Goal: Understand process/instructions: Learn how to perform a task or action

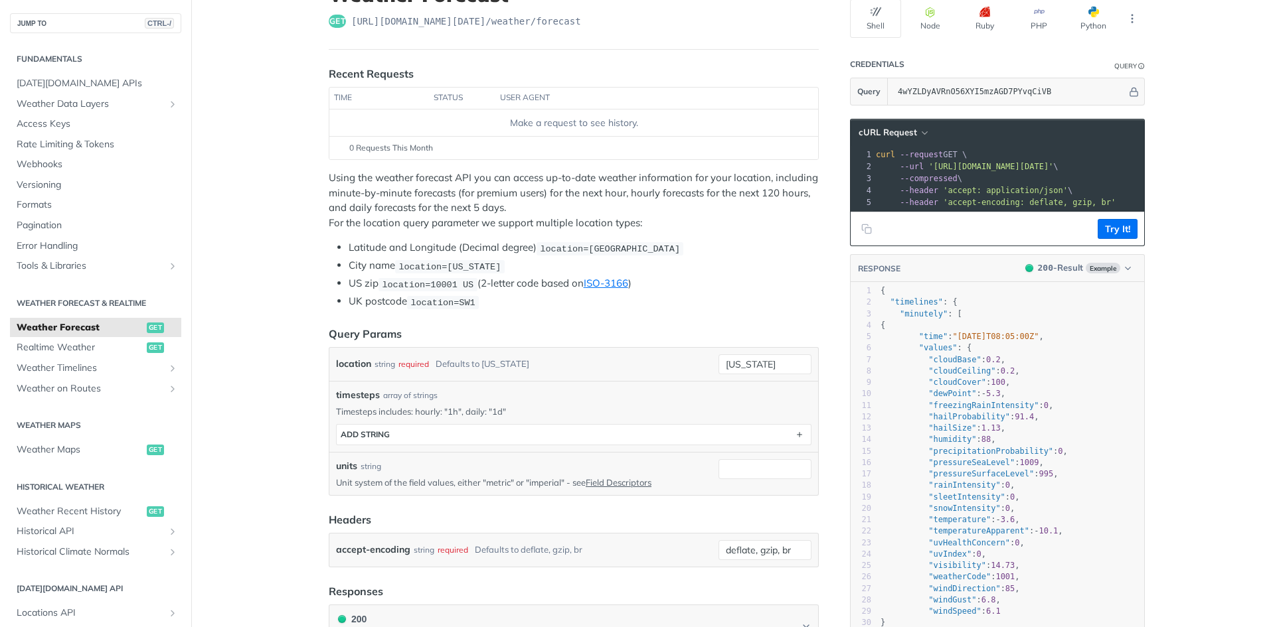
scroll to position [133, 0]
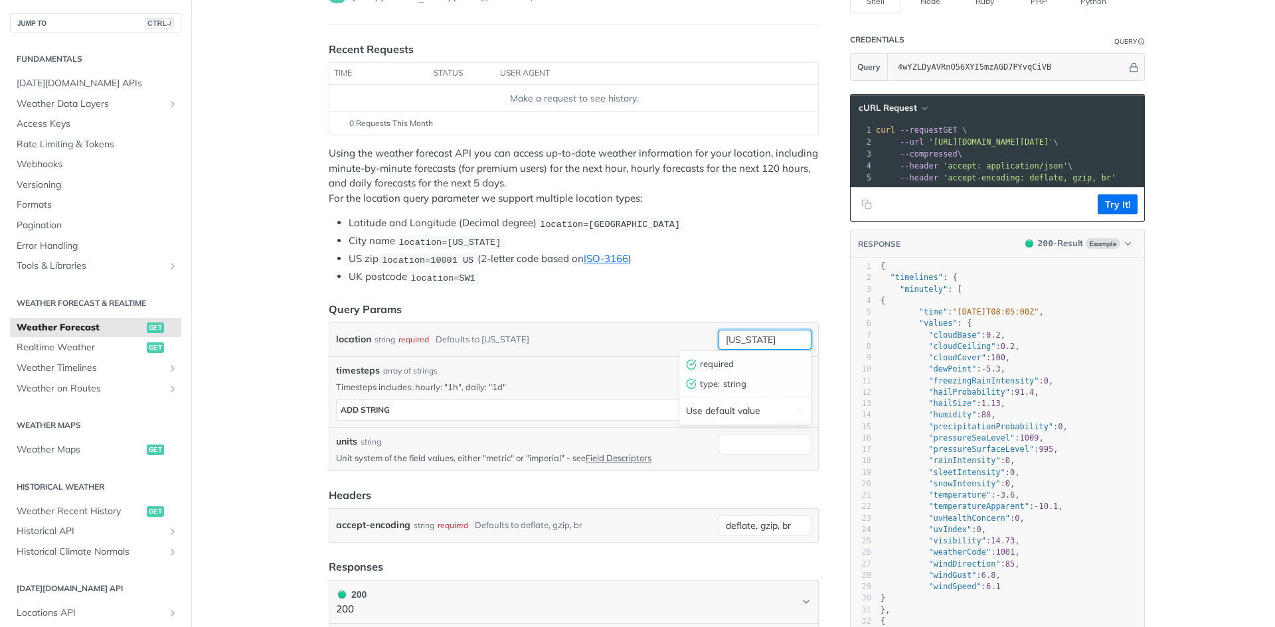
drag, startPoint x: 779, startPoint y: 343, endPoint x: 704, endPoint y: 337, distance: 75.3
click at [704, 337] on div "location string required Defaults to [US_STATE] [US_STATE] required type : stri…" at bounding box center [573, 340] width 475 height 20
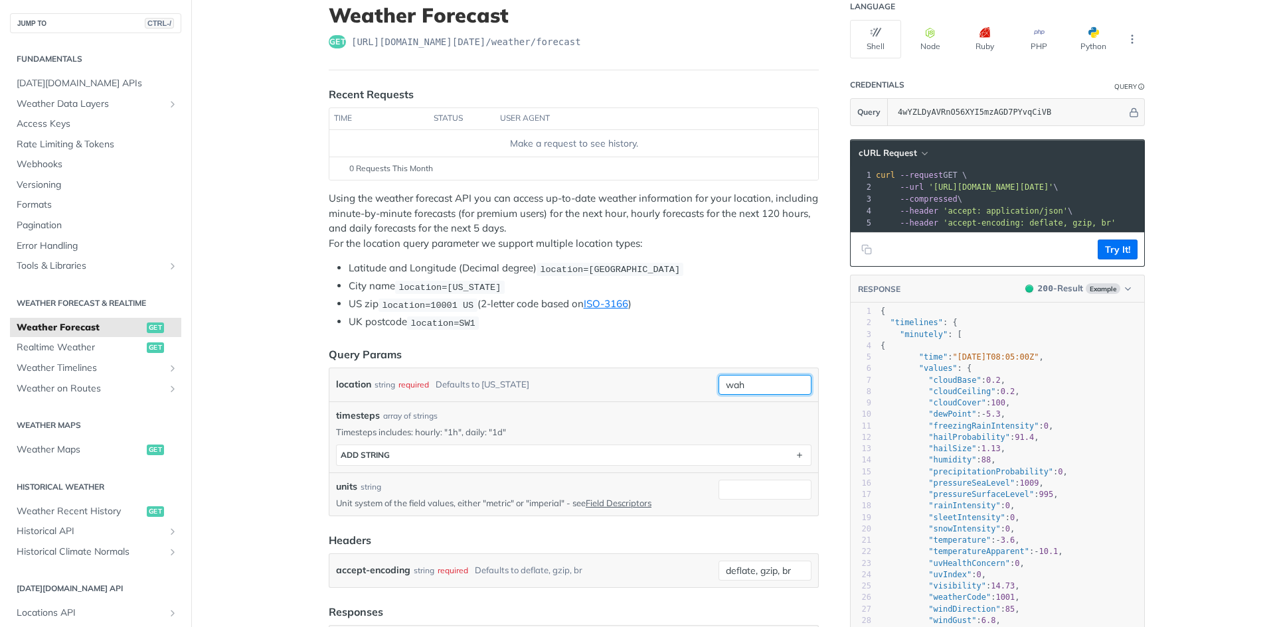
scroll to position [80, 0]
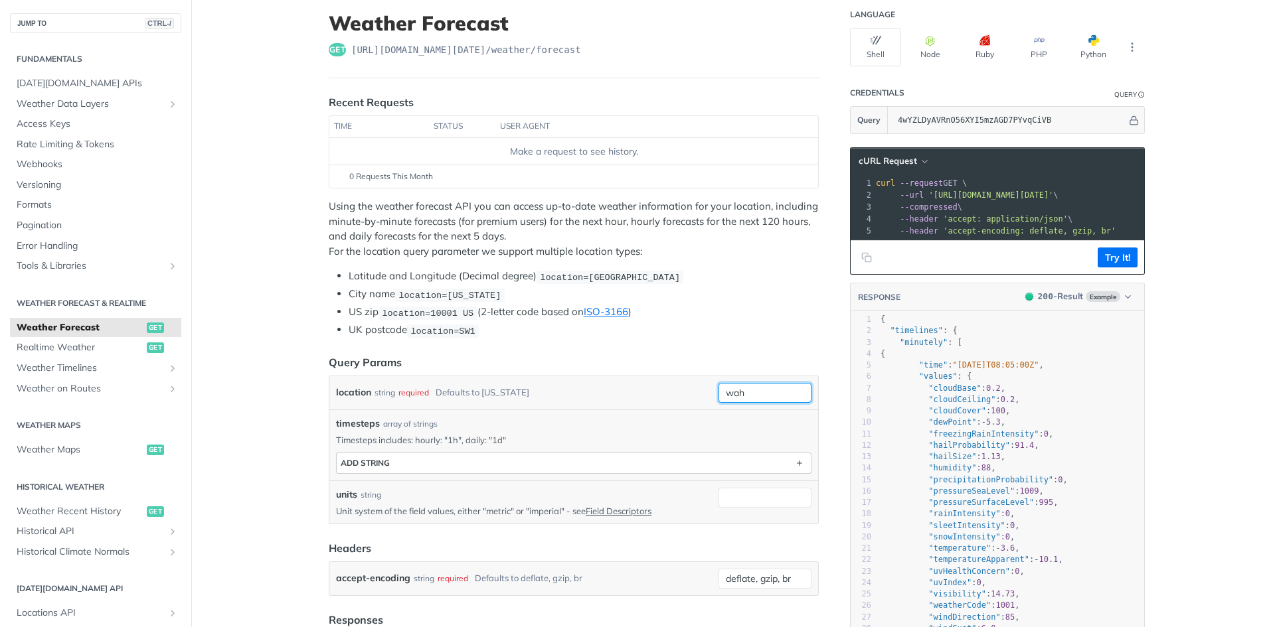
type input "wah"
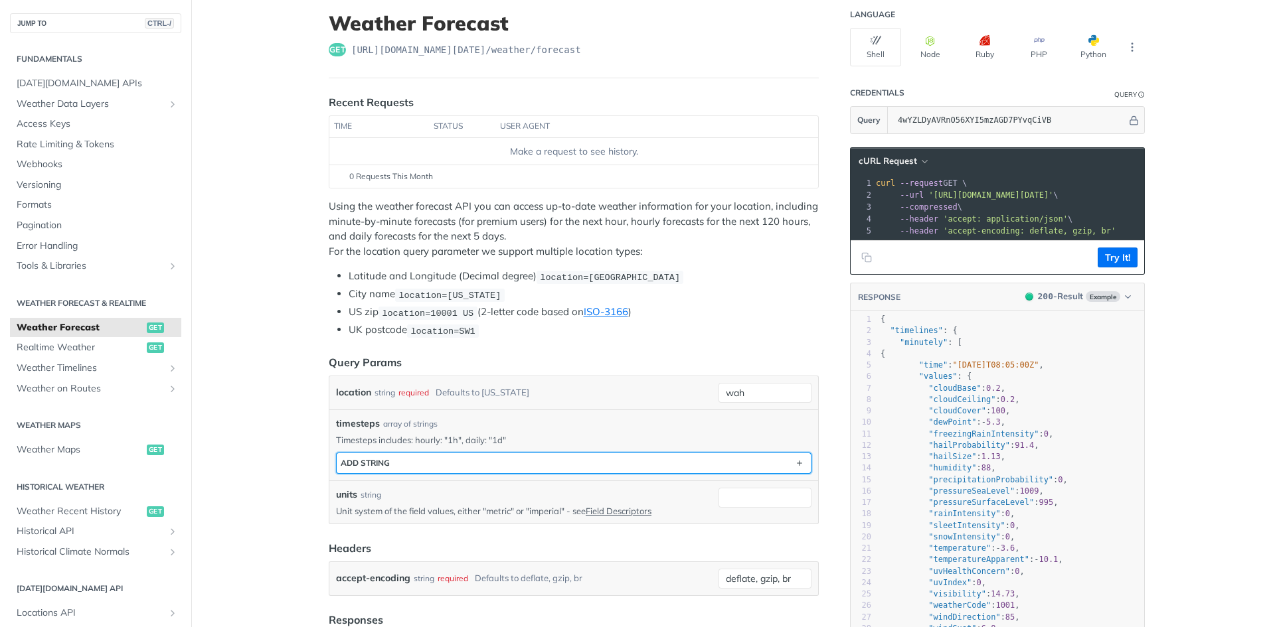
click at [462, 458] on button "ADD string" at bounding box center [574, 464] width 474 height 20
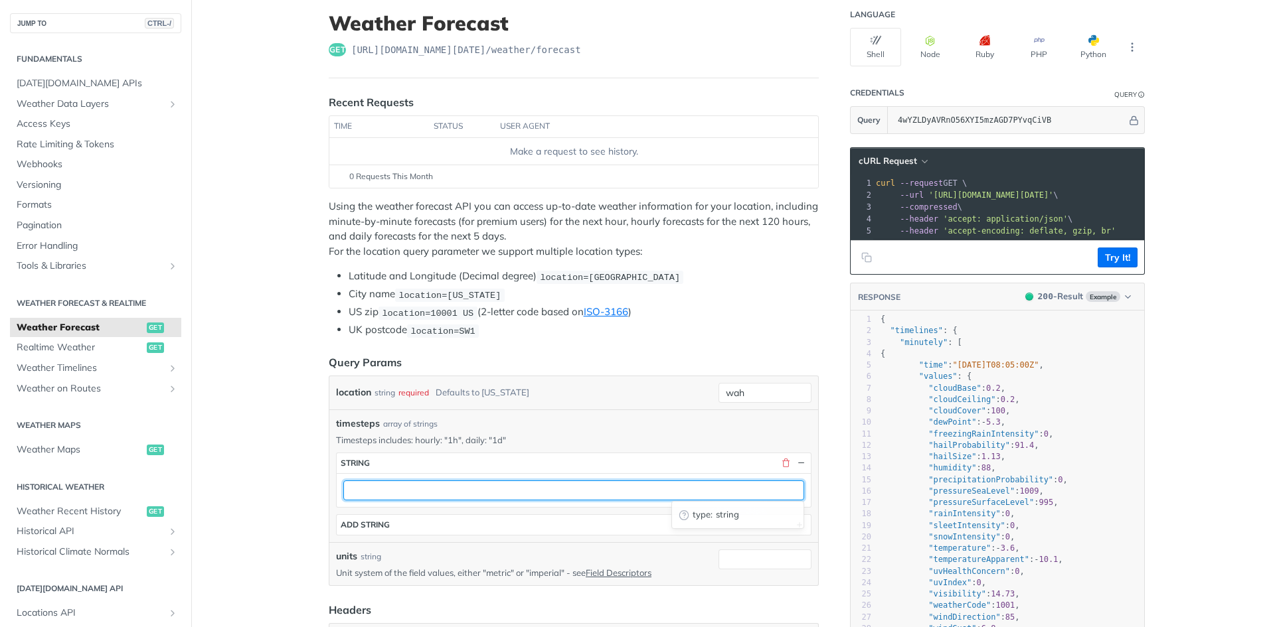
click at [450, 487] on input "text" at bounding box center [573, 491] width 461 height 20
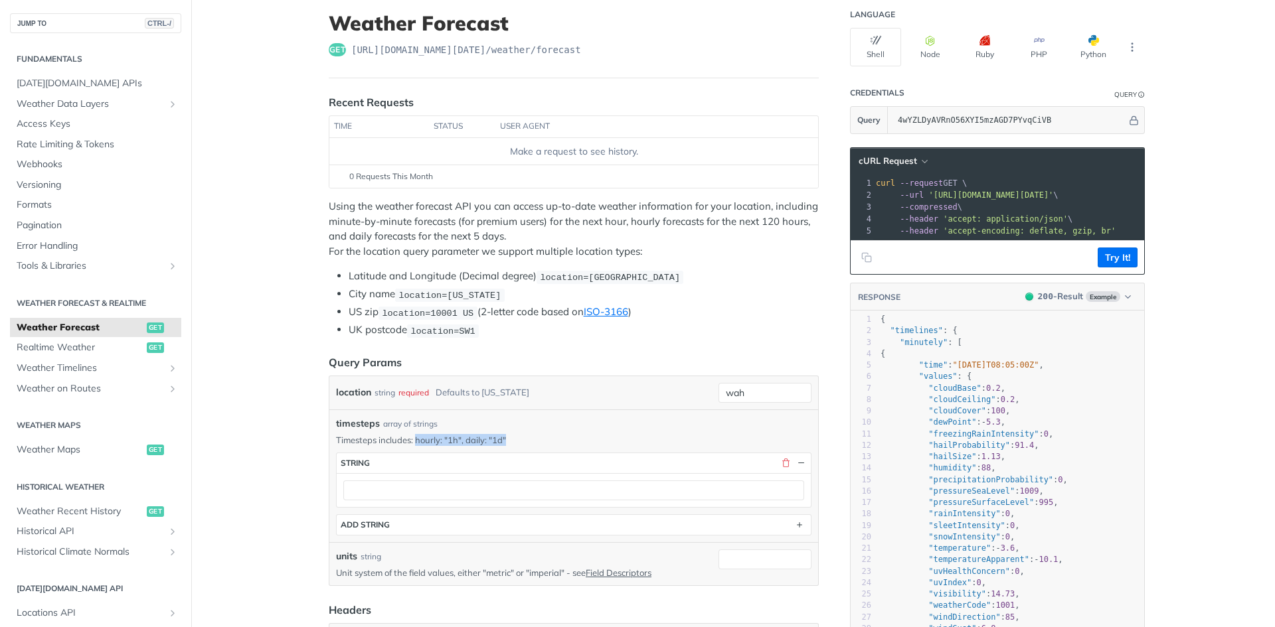
drag, startPoint x: 412, startPoint y: 439, endPoint x: 576, endPoint y: 444, distance: 164.1
click at [575, 444] on div "timesteps array of strings Timesteps includes: hourly: "1h", daily: "1d" timest…" at bounding box center [573, 476] width 475 height 119
click at [965, 349] on pre ""minutely" : [" at bounding box center [1011, 342] width 266 height 11
click at [954, 347] on pre ""minutely" : [" at bounding box center [1011, 342] width 266 height 11
click at [950, 349] on pre ""minutely" : [" at bounding box center [1011, 342] width 266 height 11
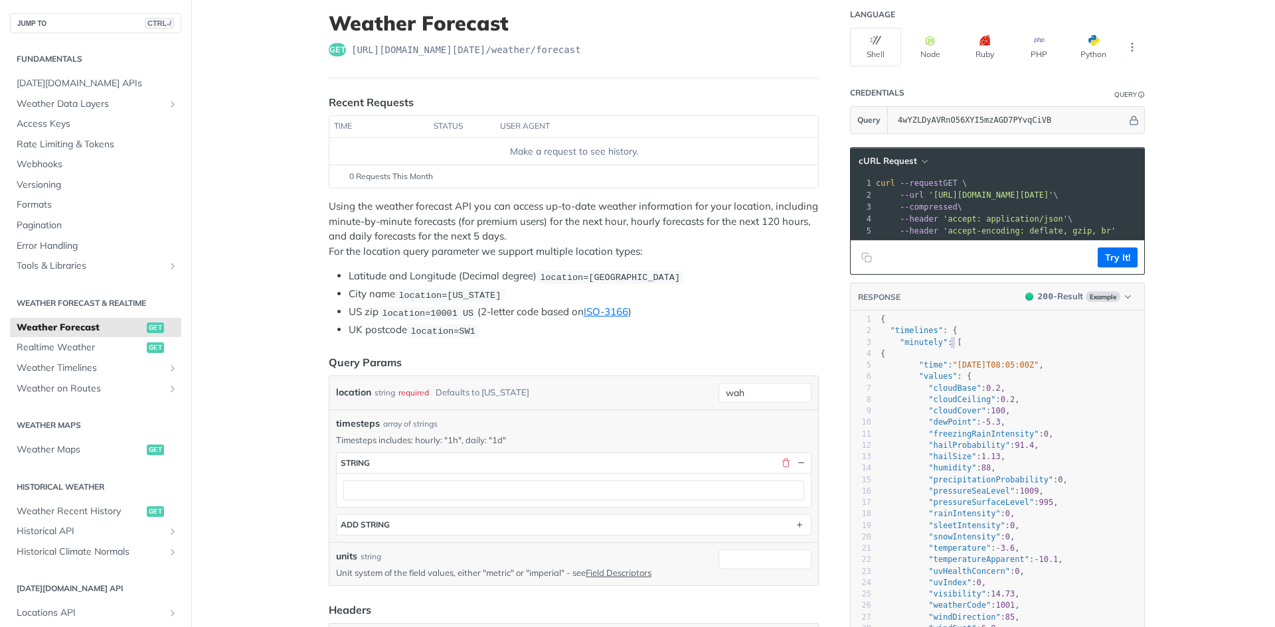
type textarea ""minutely": ["
click at [949, 349] on pre ""minutely" : [" at bounding box center [1011, 342] width 266 height 11
type textarea "tely": [ { "time": "2025-0"
drag, startPoint x: 914, startPoint y: 355, endPoint x: 977, endPoint y: 374, distance: 66.4
click at [977, 374] on div "1 { 2 "timelines" : { 3 "minutely" : [ 4 { 5 "time" : "[DATE]T08:05:00Z" , 6 "v…" at bounding box center [1011, 577] width 266 height 527
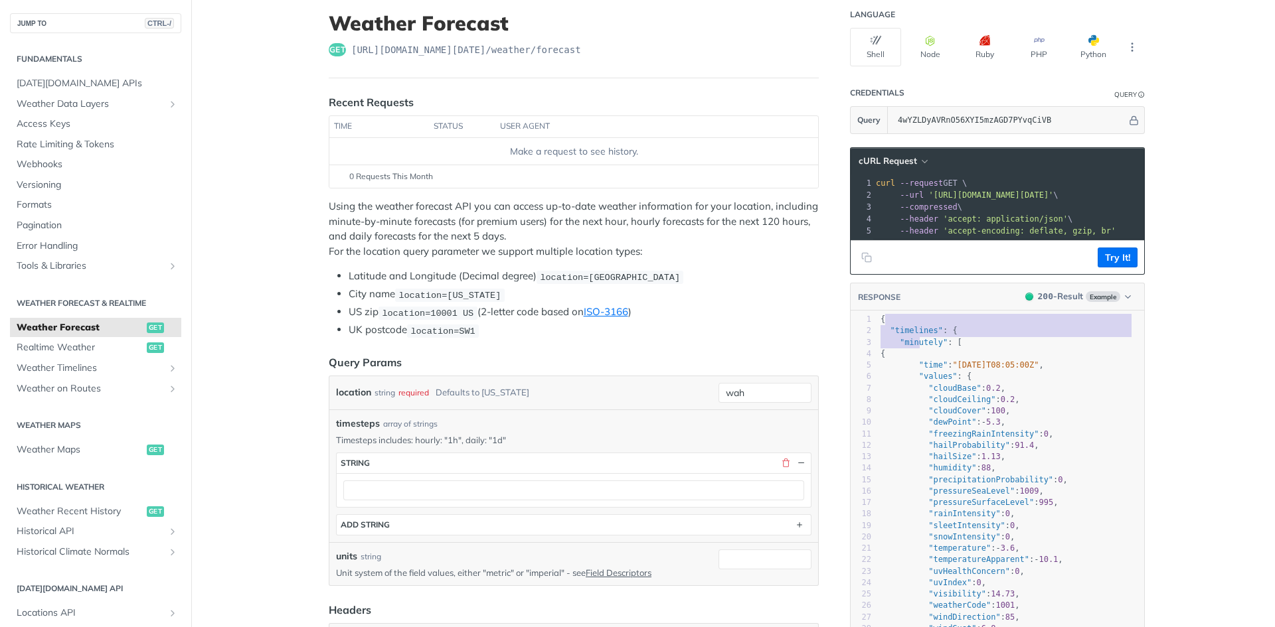
type textarea ""timelines": { "minutely": [ {"
drag, startPoint x: 886, startPoint y: 331, endPoint x: 935, endPoint y: 367, distance: 59.9
click at [935, 367] on div "1 { 2 "timelines" : { 3 "minutely" : [ 4 { 5 "time" : "[DATE]T08:05:00Z" , 6 "v…" at bounding box center [1011, 577] width 266 height 527
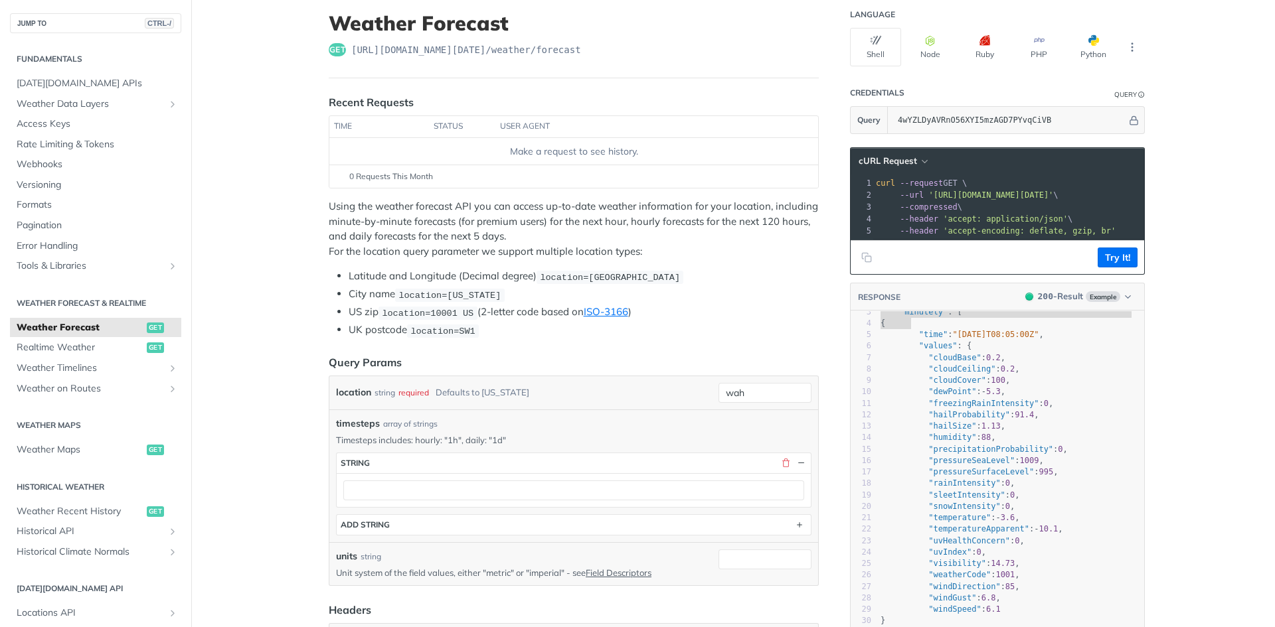
scroll to position [31, 0]
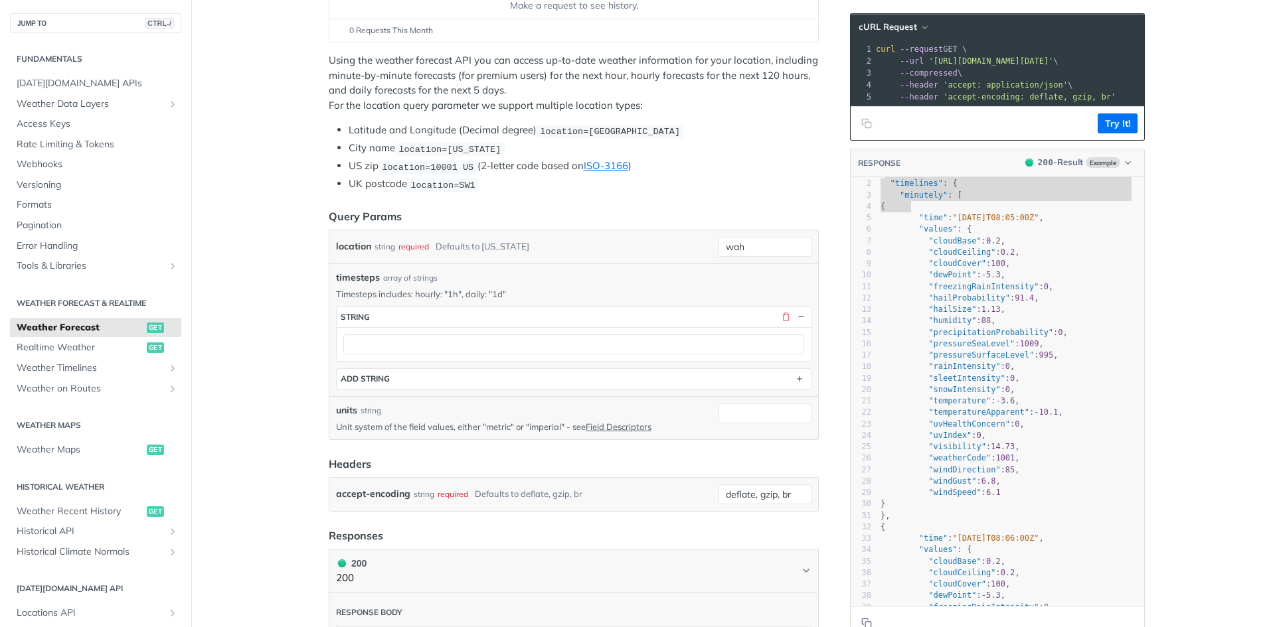
scroll to position [5, 0]
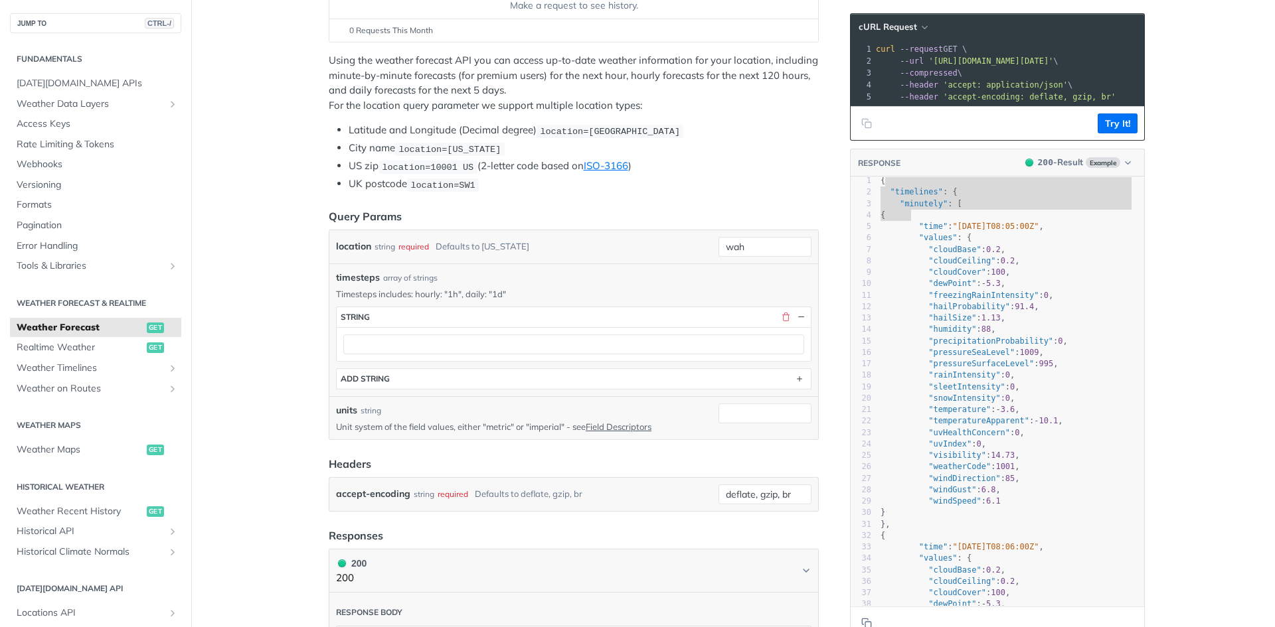
click at [960, 210] on pre ""minutely" : [" at bounding box center [1011, 204] width 266 height 11
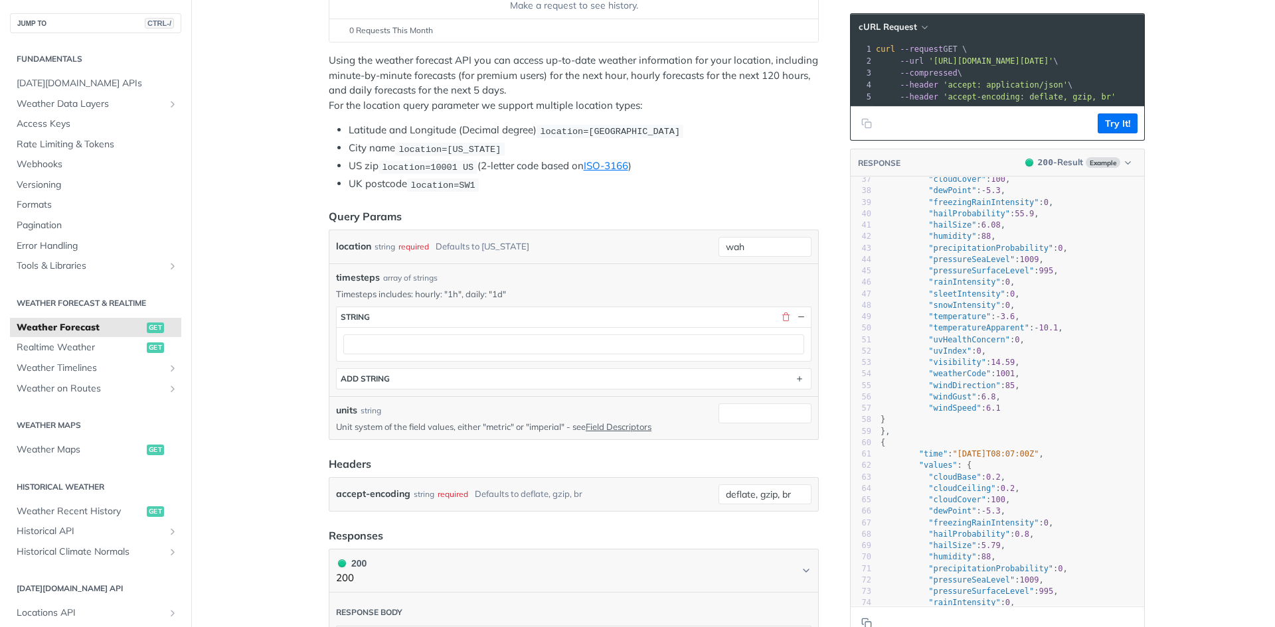
scroll to position [419, 0]
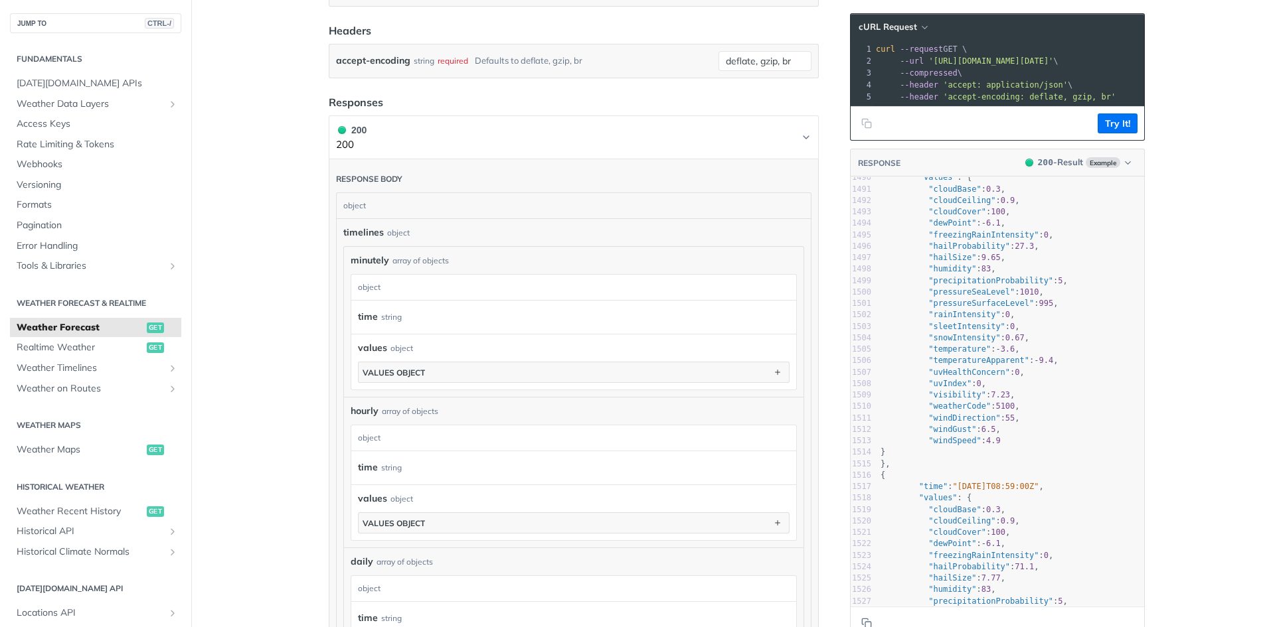
click at [811, 133] on h1 "200 200" at bounding box center [574, 138] width 490 height 44
click at [584, 232] on div "timelines object" at bounding box center [573, 233] width 461 height 14
